Goal: Information Seeking & Learning: Learn about a topic

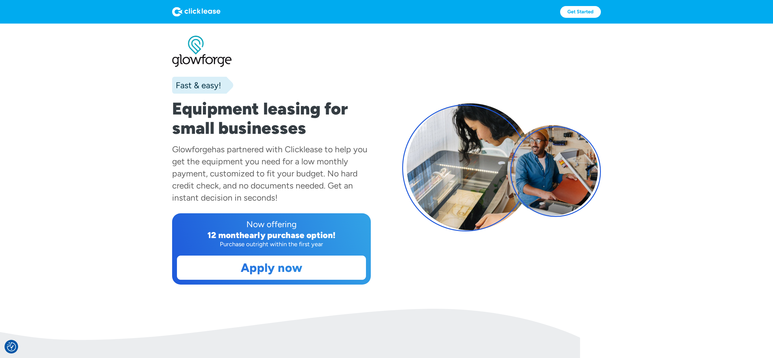
drag, startPoint x: 171, startPoint y: 147, endPoint x: 326, endPoint y: 200, distance: 163.8
click at [326, 200] on section "Fast & easy! Equipment leasing for small businesses Glowforge has partnered wit…" at bounding box center [386, 166] width 773 height 285
copy div "Glowforge has partnered with Clicklease to help you get the equipment you need …"
